Goal: Communication & Community: Answer question/provide support

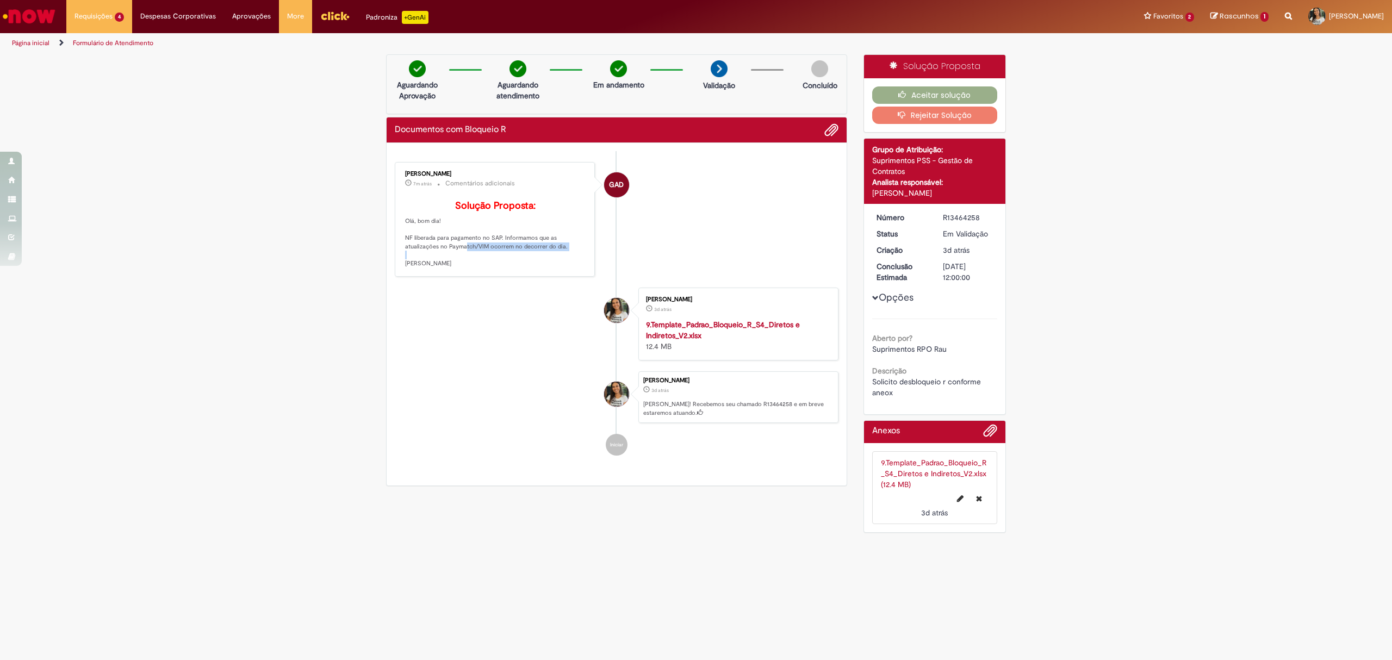
drag, startPoint x: 457, startPoint y: 264, endPoint x: 575, endPoint y: 264, distance: 118.5
click at [575, 264] on p "Solução Proposta: Olá, bom dia! NF liberada para pagamento no SAP. Informamos q…" at bounding box center [495, 234] width 181 height 67
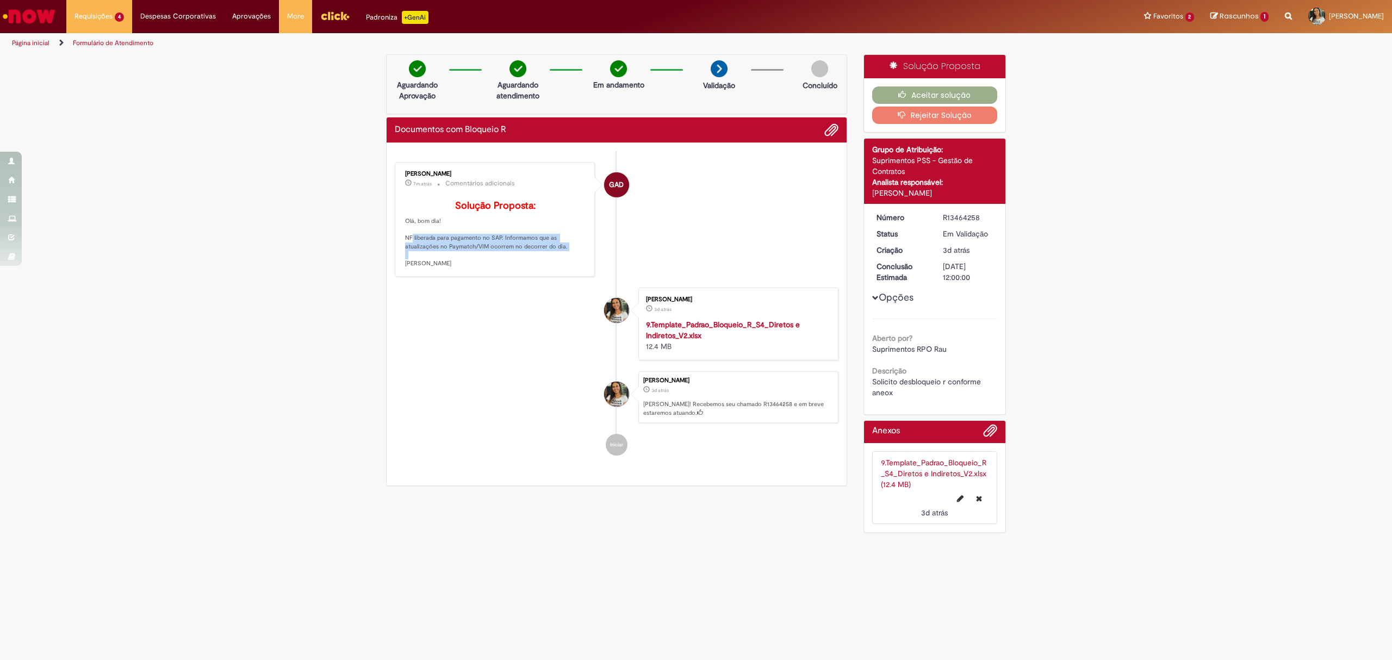
click at [575, 264] on p "Solução Proposta: Olá, bom dia! NF liberada para pagamento no SAP. Informamos q…" at bounding box center [495, 234] width 181 height 67
click at [642, 262] on li "GAD Gabriela Alves De Souza 7m atrás 7 minutos atrás Comentários adicionais Sol…" at bounding box center [617, 219] width 444 height 115
click at [902, 94] on icon "button" at bounding box center [904, 95] width 13 height 8
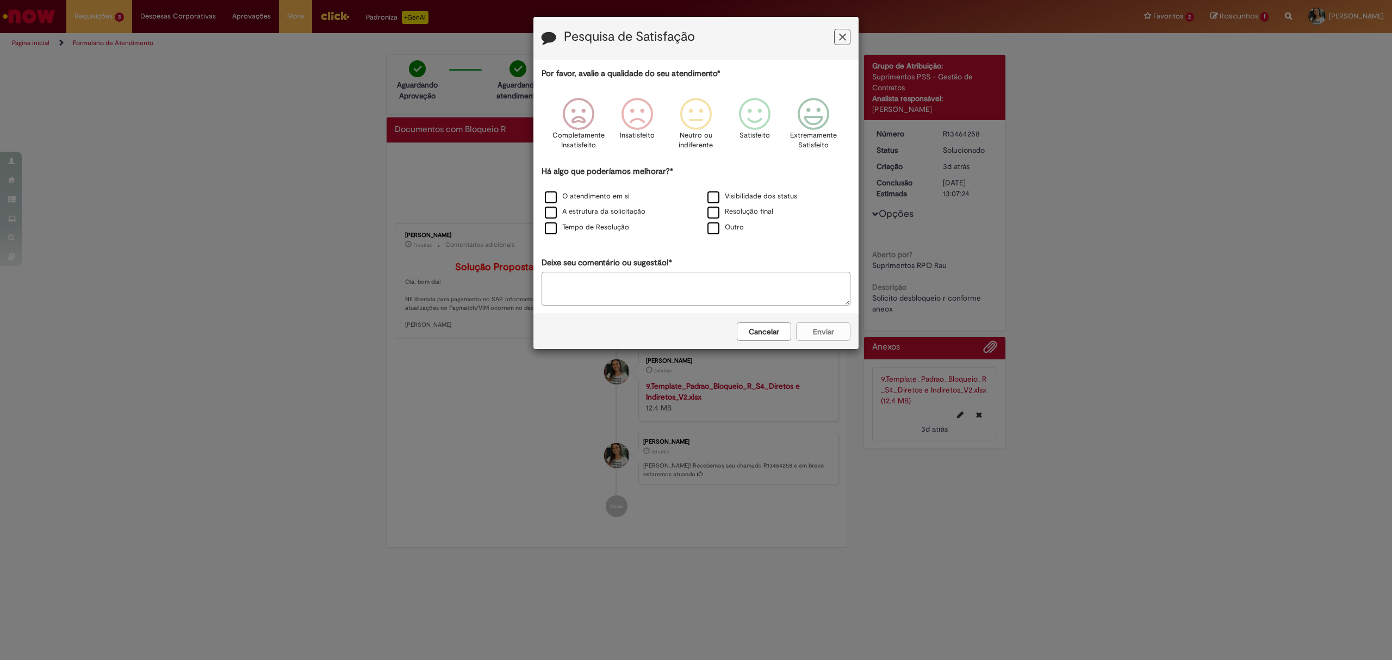
click at [842, 42] on icon "Feedback" at bounding box center [842, 37] width 7 height 11
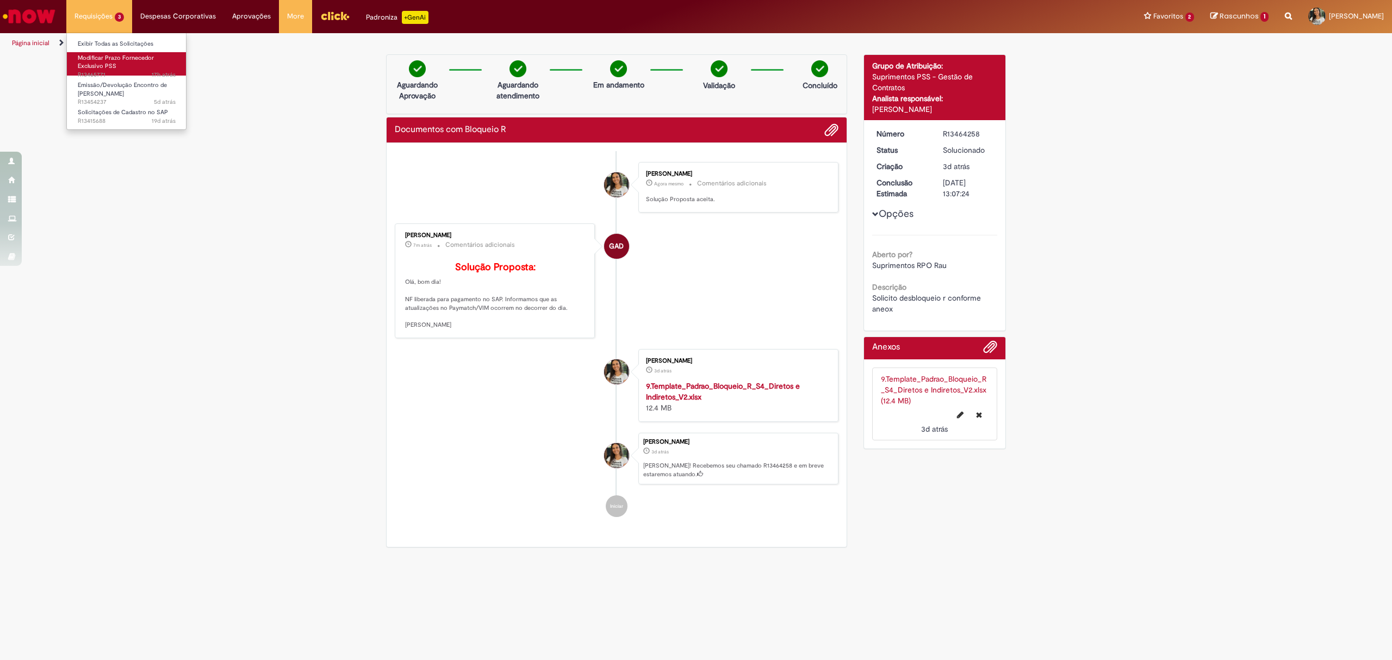
click at [121, 69] on link "Modificar Prazo Fornecedor Exclusivo PSS 17h atrás 17 horas atrás R13465771" at bounding box center [127, 63] width 120 height 23
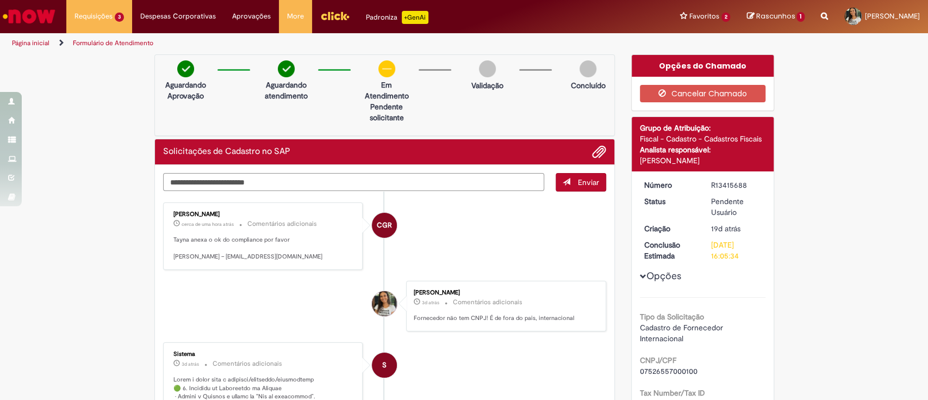
click at [384, 181] on textarea "Digite sua mensagem aqui..." at bounding box center [354, 182] width 382 height 18
type textarea "**********"
click at [582, 185] on span "Enviar" at bounding box center [588, 182] width 21 height 10
